Goal: Navigation & Orientation: Find specific page/section

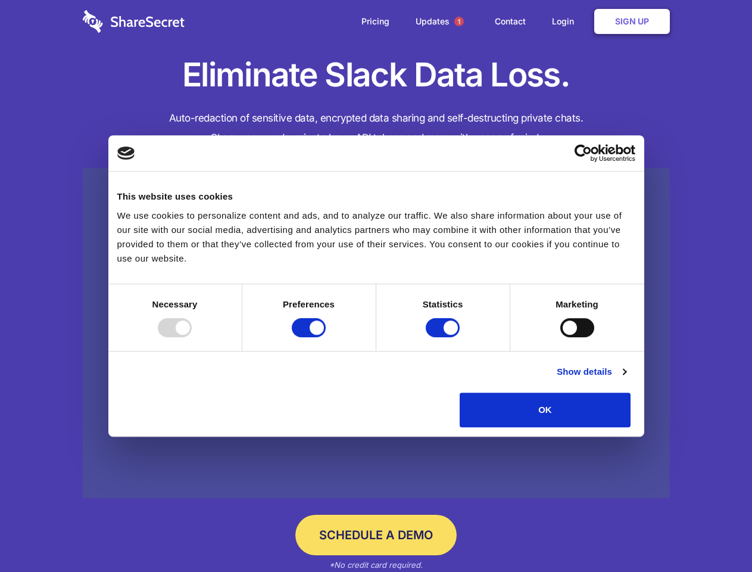
click at [192, 337] on div at bounding box center [175, 327] width 34 height 19
click at [326, 337] on input "Preferences" at bounding box center [309, 327] width 34 height 19
checkbox input "false"
click at [444, 337] on input "Statistics" at bounding box center [443, 327] width 34 height 19
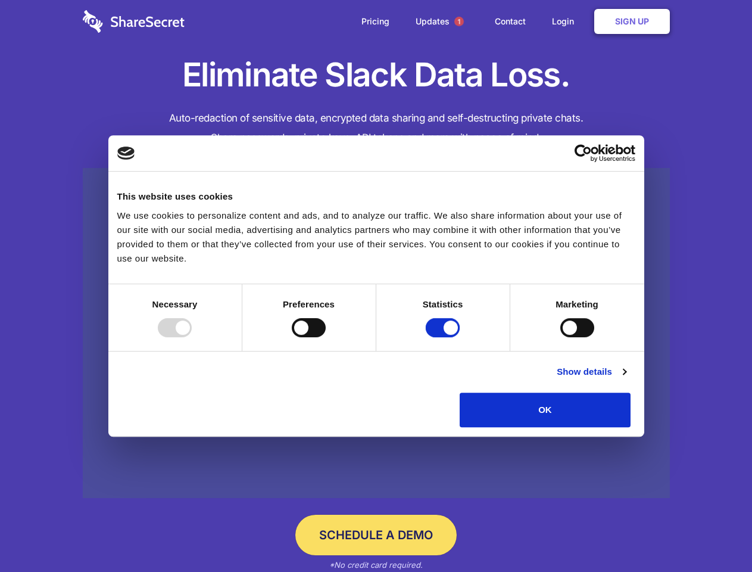
checkbox input "false"
click at [561, 337] on input "Marketing" at bounding box center [578, 327] width 34 height 19
checkbox input "true"
click at [626, 379] on link "Show details" at bounding box center [591, 372] width 69 height 14
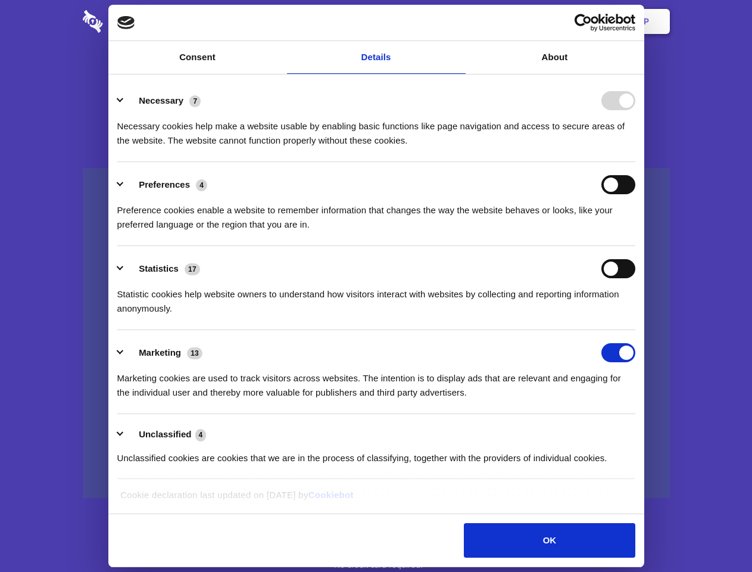
click at [636, 162] on li "Necessary 7 Necessary cookies help make a website usable by enabling basic func…" at bounding box center [376, 120] width 518 height 84
click at [459, 21] on span "1" at bounding box center [460, 22] width 10 height 10
